Goal: Task Accomplishment & Management: Use online tool/utility

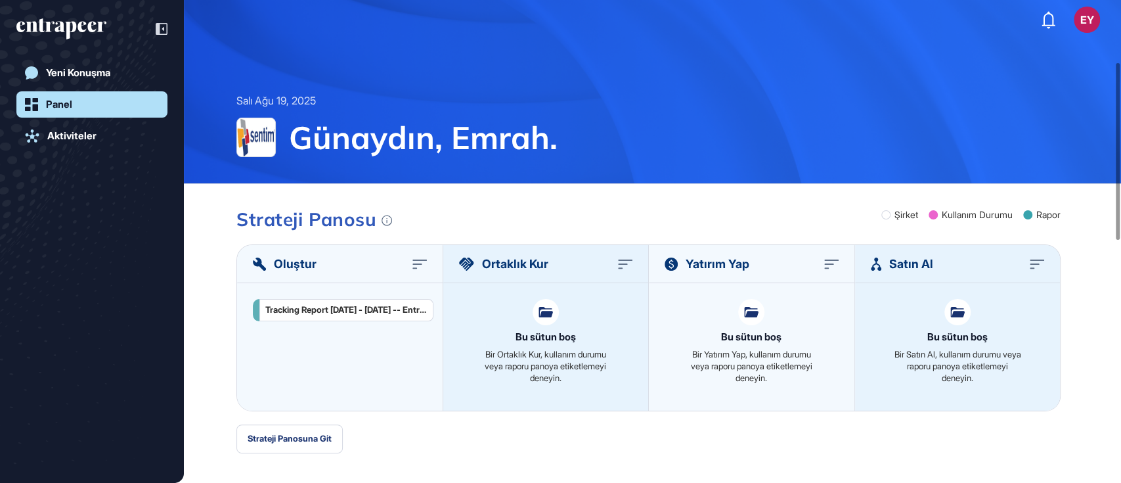
scroll to position [168, 0]
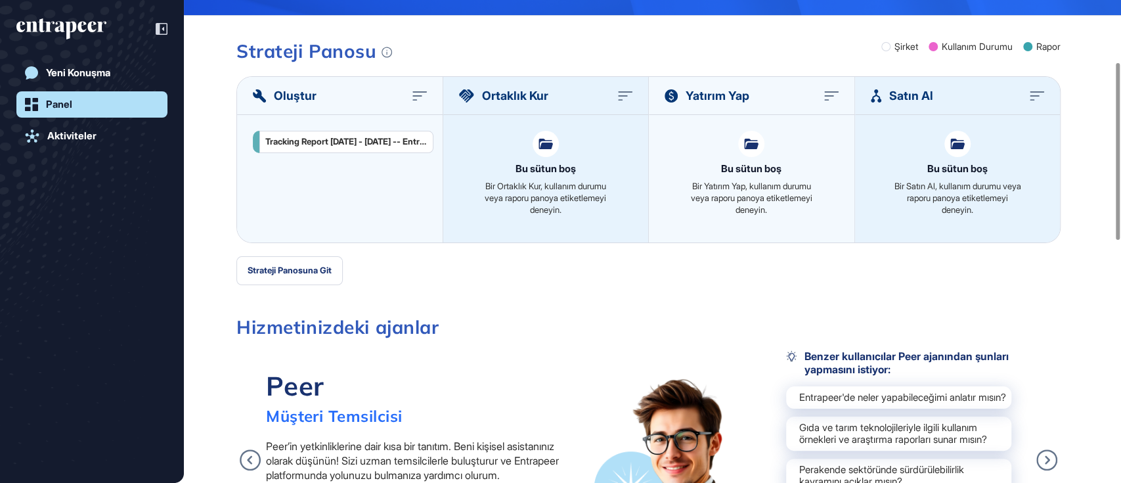
click at [348, 414] on div "Müşteri Temsilcisi" at bounding box center [334, 416] width 137 height 20
click at [102, 73] on div "Yeni Konuşma" at bounding box center [78, 73] width 64 height 12
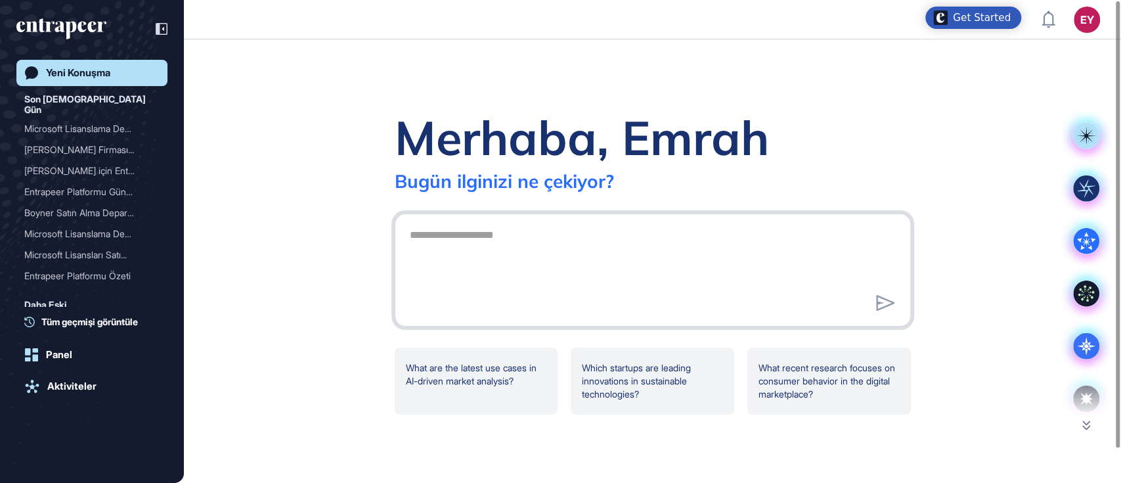
click at [533, 263] on textarea at bounding box center [653, 268] width 502 height 92
type textarea "*"
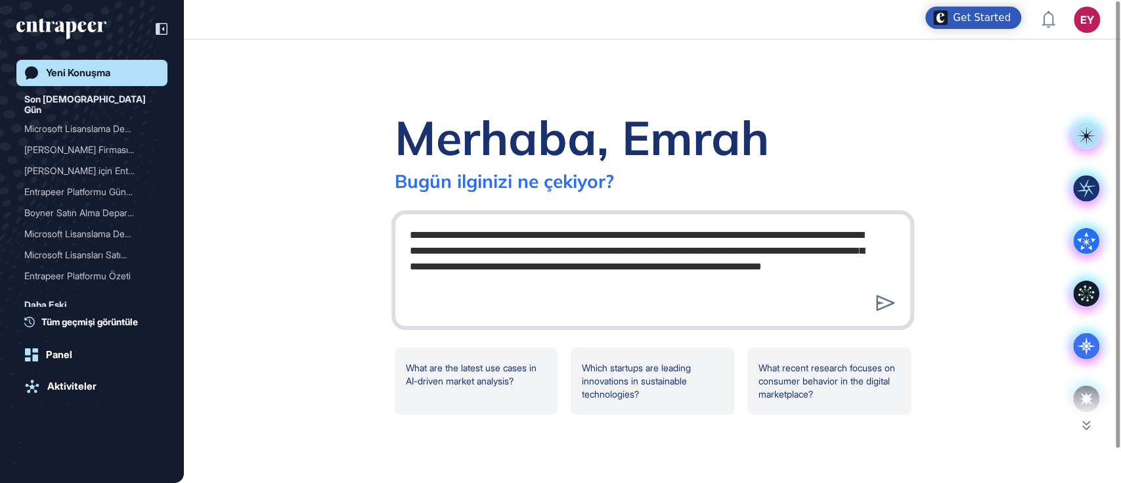
click at [874, 257] on textarea "**********" at bounding box center [653, 268] width 502 height 92
click at [472, 299] on textarea "**********" at bounding box center [653, 268] width 502 height 92
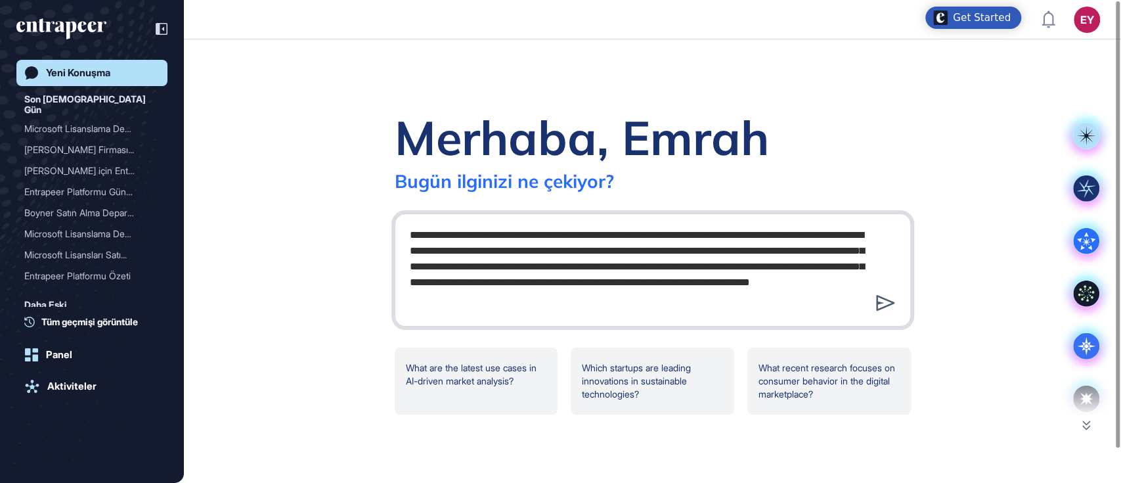
type textarea "**********"
click at [885, 304] on icon at bounding box center [885, 303] width 19 height 16
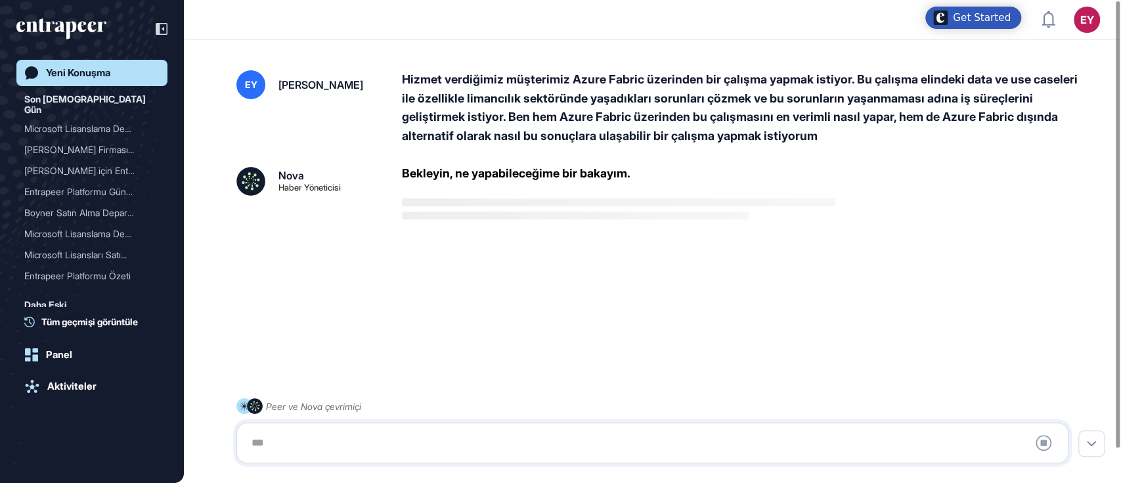
scroll to position [37, 0]
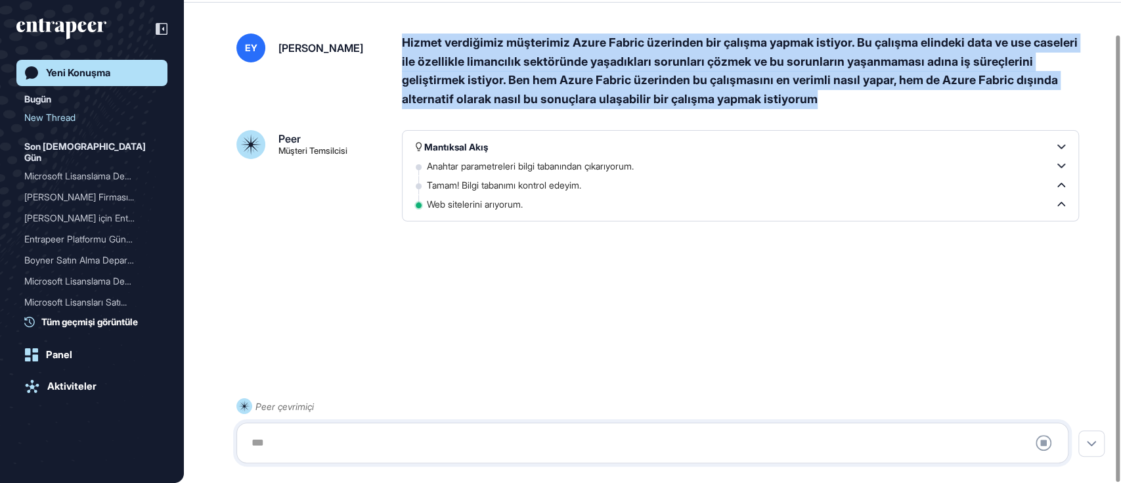
drag, startPoint x: 924, startPoint y: 96, endPoint x: 399, endPoint y: 39, distance: 528.4
click at [399, 39] on div "EY [PERSON_NAME] verdiğimiz müşterimiz Azure Fabric üzerinden bir çalışma yapma…" at bounding box center [652, 71] width 832 height 76
copy div "Hizmet verdiğimiz müşterimiz Azure Fabric üzerinden bir çalışma yapmak istiyor.…"
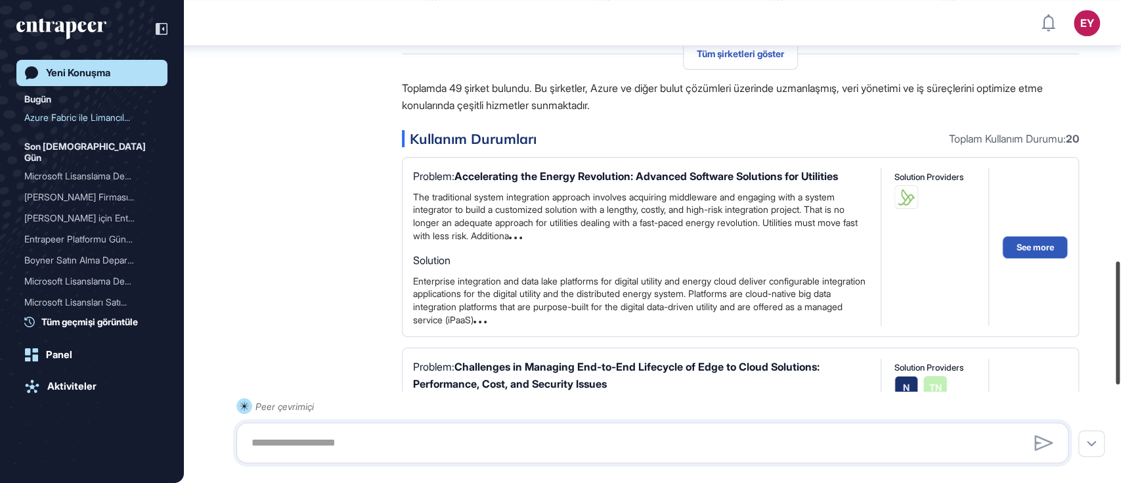
scroll to position [996, 0]
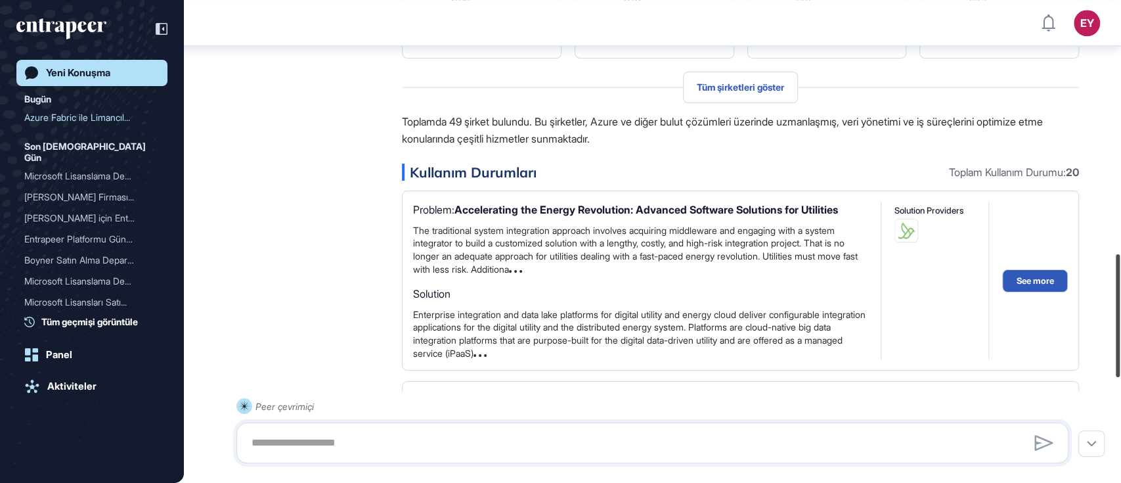
drag, startPoint x: 1115, startPoint y: 318, endPoint x: 1114, endPoint y: 274, distance: 44.0
click at [1116, 274] on div at bounding box center [1118, 315] width 4 height 123
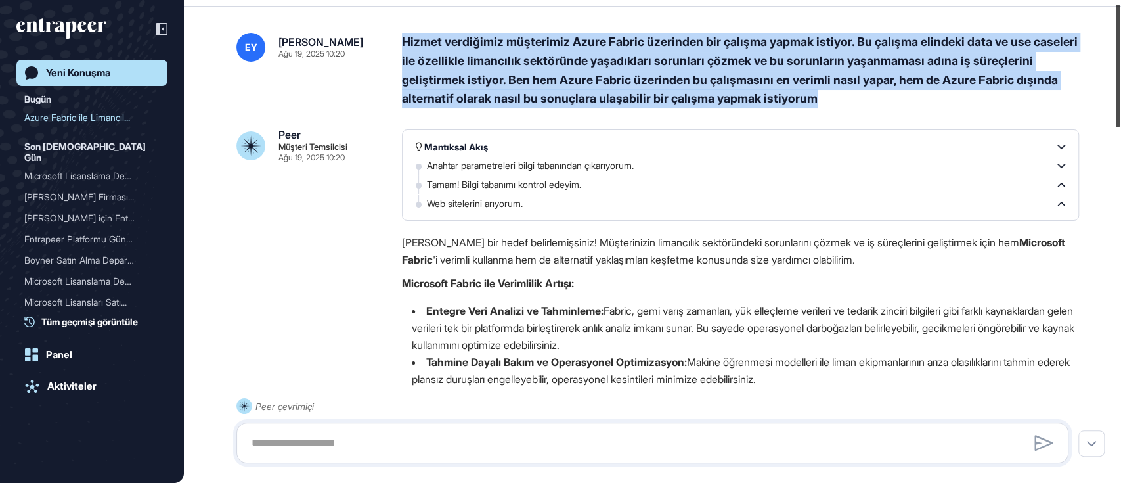
scroll to position [12, 0]
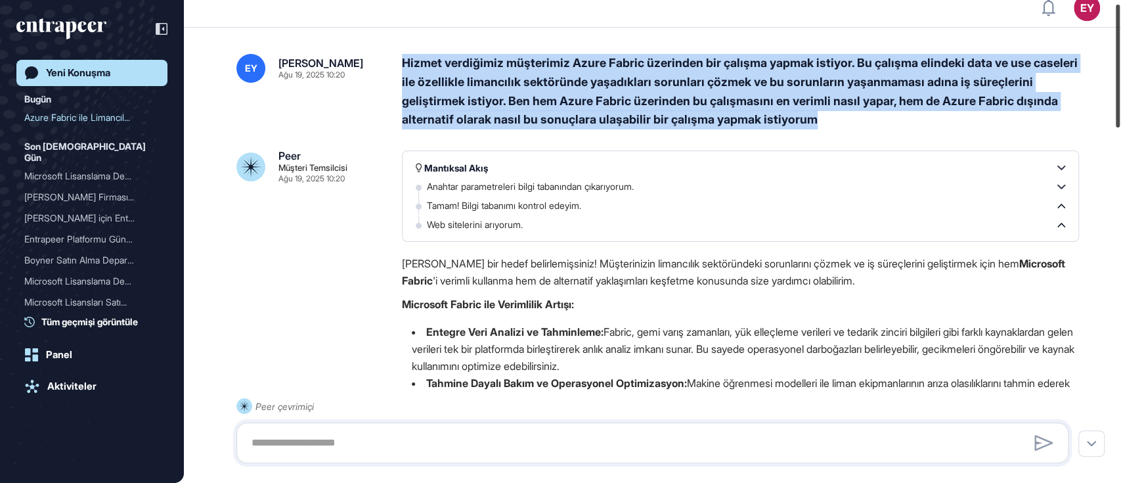
drag, startPoint x: 1114, startPoint y: 274, endPoint x: 1169, endPoint y: 24, distance: 256.8
click at [1120, 24] on html "EY Panel Profil İçeriklerim Daha Fazla Veri İste Yeni Konuşma Bugün Azure Fabri…" at bounding box center [560, 241] width 1121 height 483
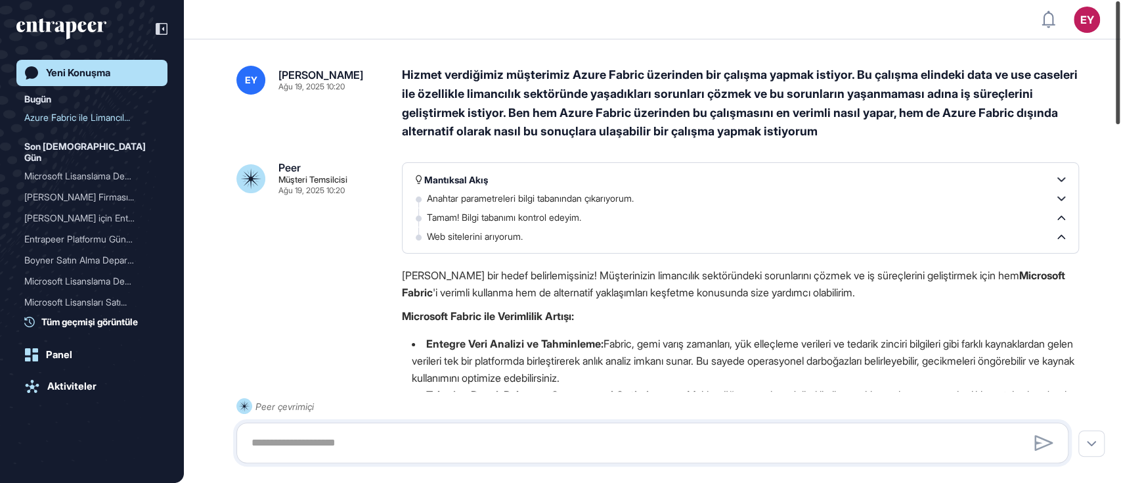
drag, startPoint x: 1119, startPoint y: 100, endPoint x: 1113, endPoint y: 58, distance: 41.8
click at [1116, 58] on div at bounding box center [1118, 62] width 4 height 123
drag, startPoint x: 1115, startPoint y: 119, endPoint x: 1232, endPoint y: 45, distance: 138.5
click at [1120, 45] on html "EY Panel Profil İçeriklerim Daha Fazla Veri İste Yeni Konuşma Bugün Azure Fabri…" at bounding box center [560, 241] width 1121 height 483
